Goal: Task Accomplishment & Management: Use online tool/utility

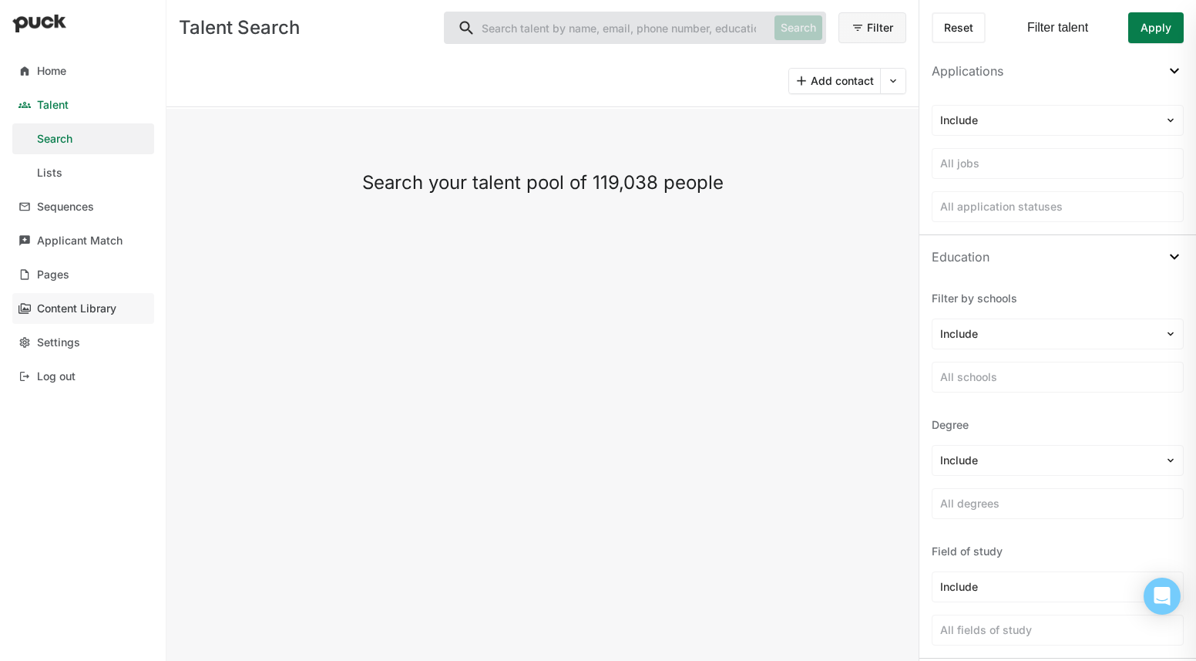
click at [79, 307] on div "Content Library" at bounding box center [76, 308] width 79 height 13
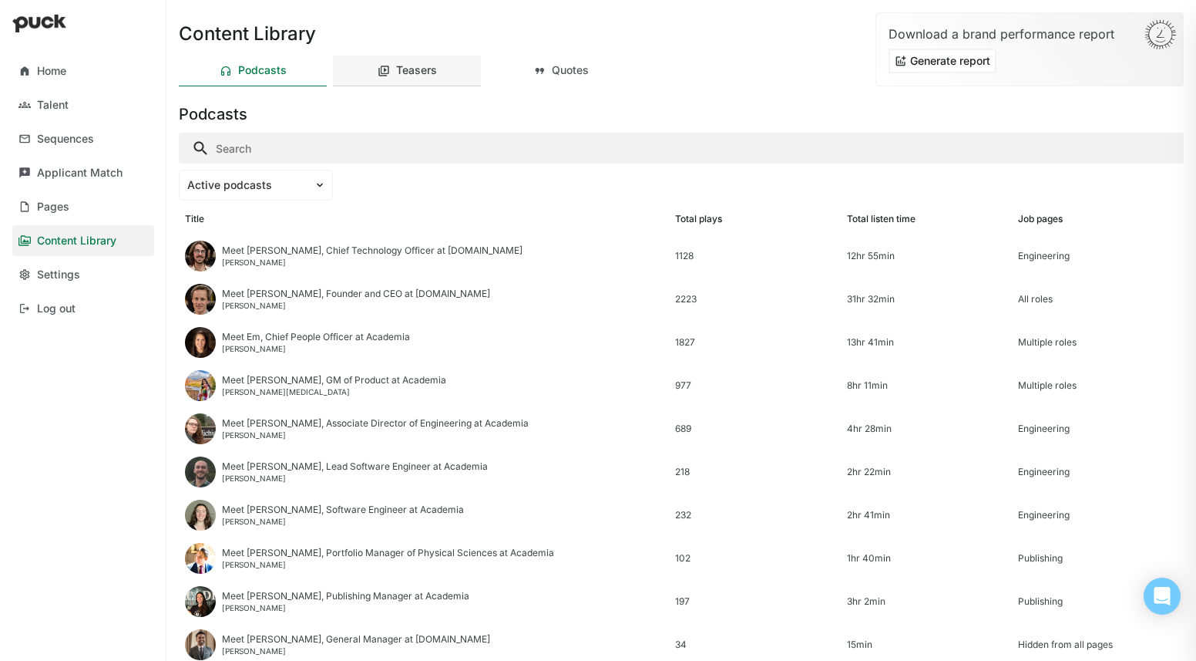
click at [435, 72] on div "Teasers" at bounding box center [416, 70] width 41 height 13
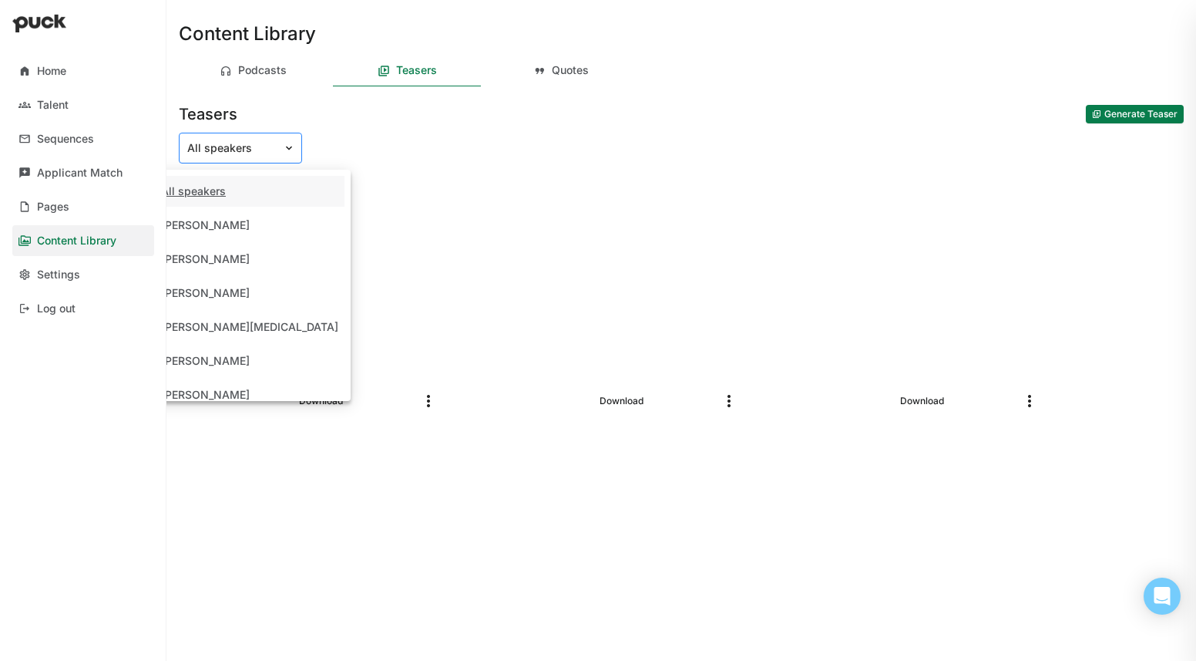
click at [255, 148] on div at bounding box center [231, 148] width 88 height 16
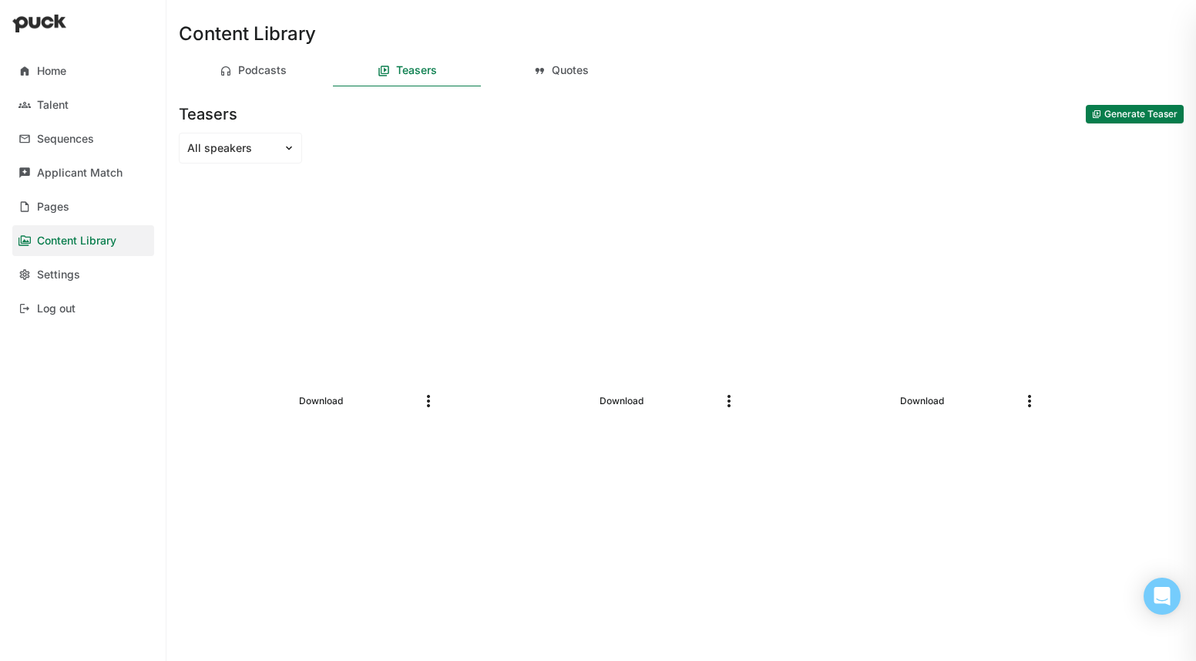
click at [431, 100] on div "Teasers Generate Teaser" at bounding box center [681, 110] width 1005 height 37
click at [1098, 117] on button "Generate Teaser" at bounding box center [1135, 114] width 98 height 18
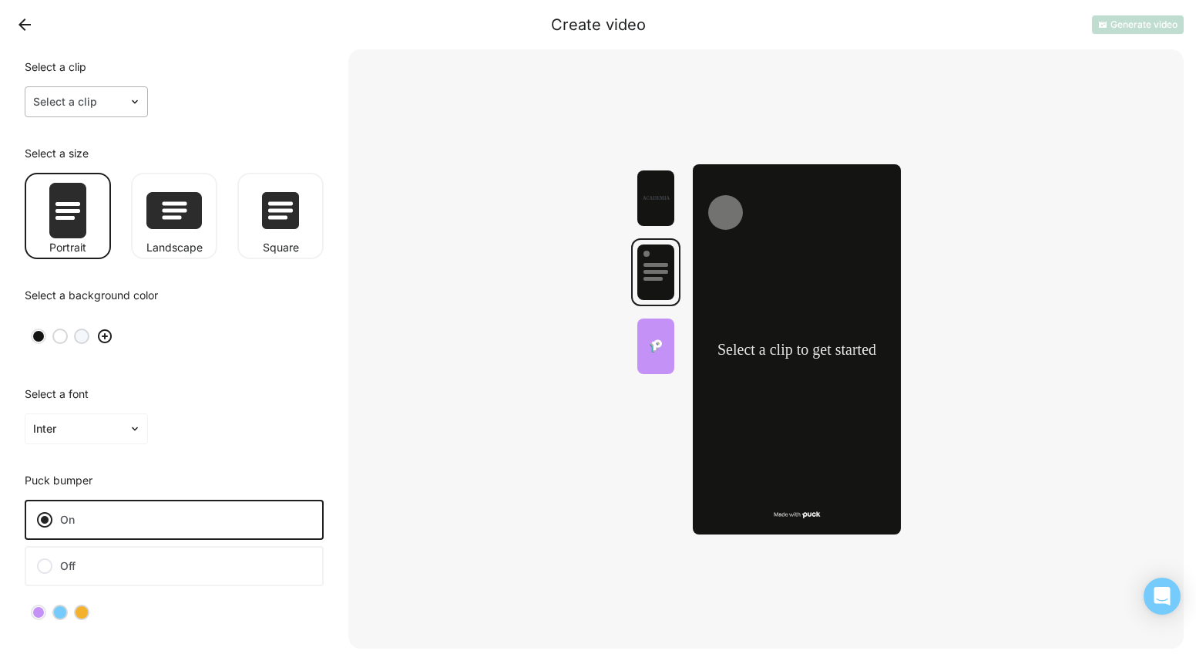
click at [106, 106] on div at bounding box center [77, 102] width 88 height 16
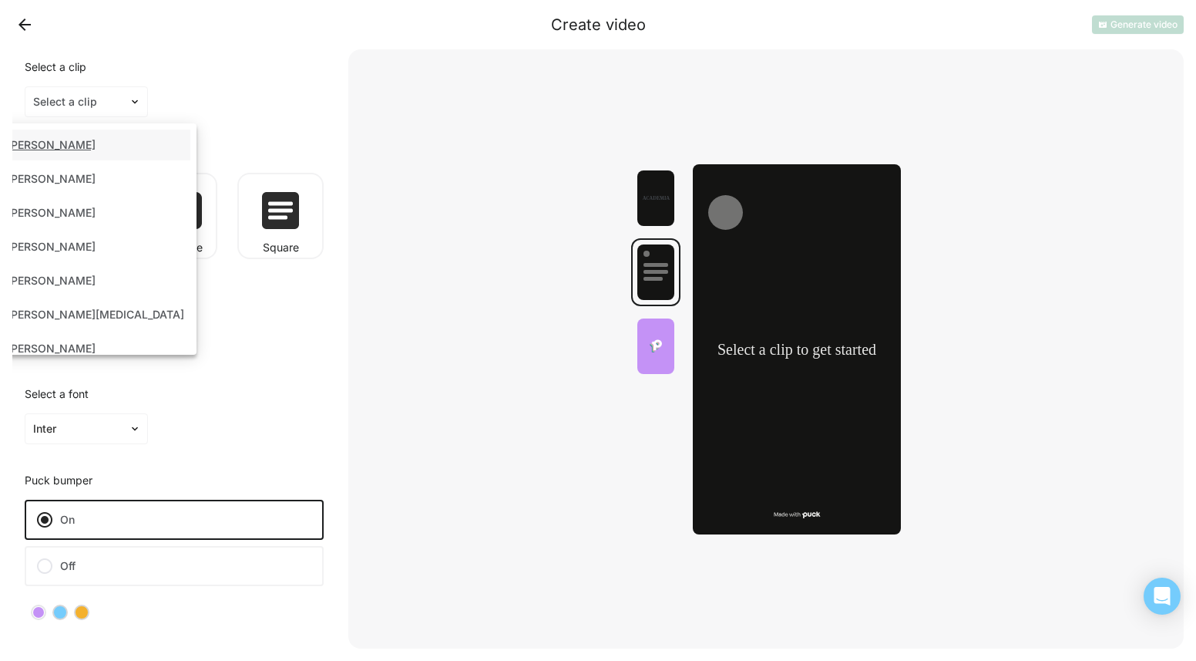
click at [96, 150] on div "[PERSON_NAME]" at bounding box center [51, 145] width 89 height 13
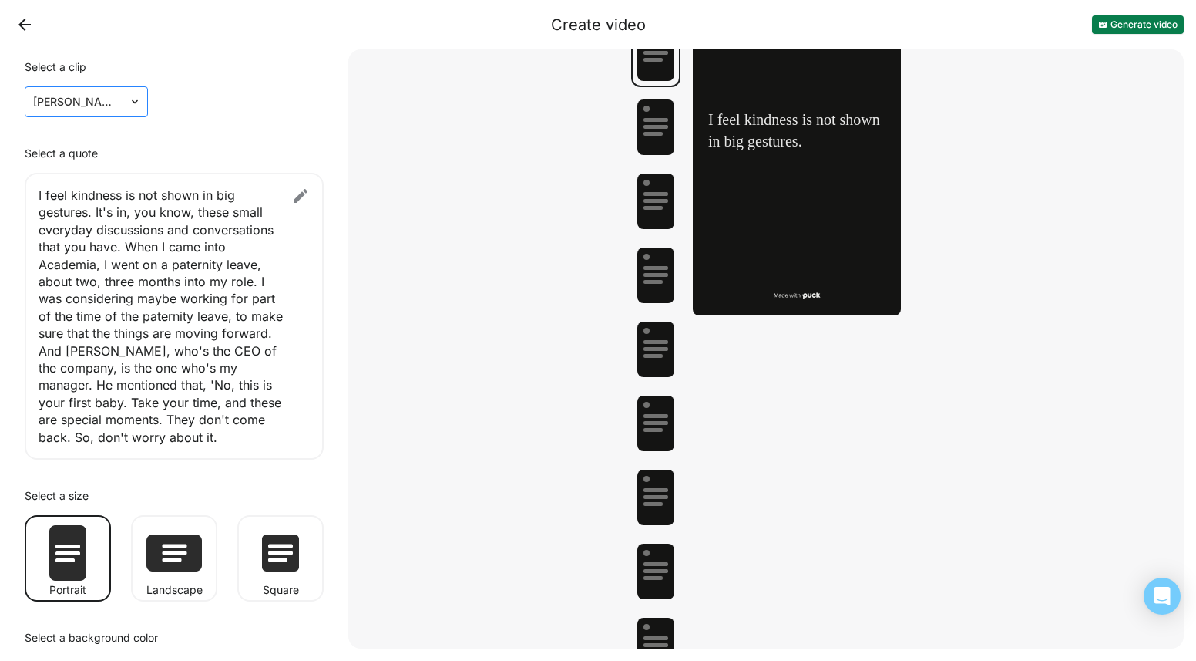
click at [116, 104] on div at bounding box center [77, 102] width 88 height 16
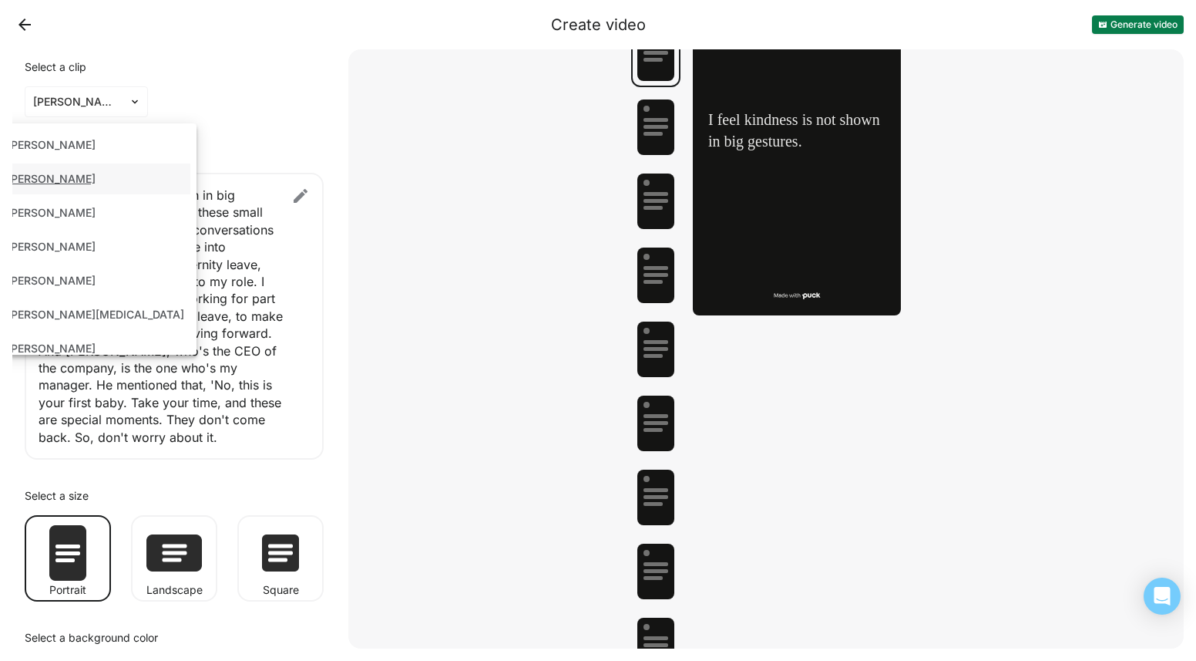
click at [105, 178] on div "[PERSON_NAME]" at bounding box center [86, 178] width 208 height 31
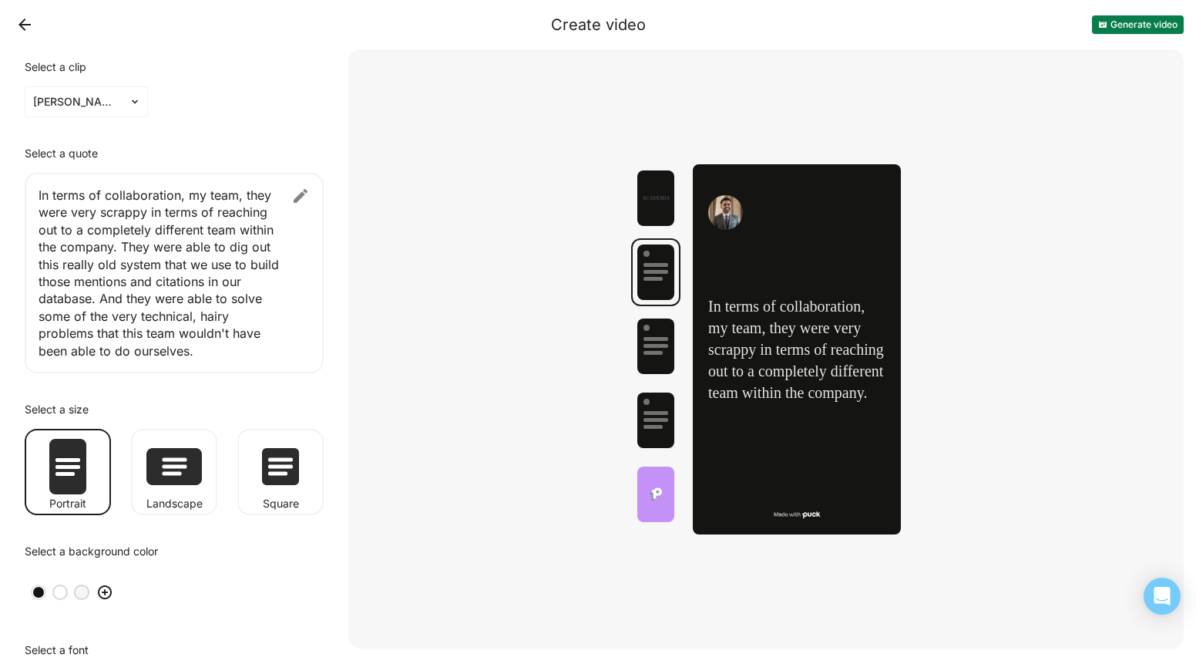
click at [21, 24] on button "Back" at bounding box center [24, 24] width 25 height 25
